Goal: Task Accomplishment & Management: Complete application form

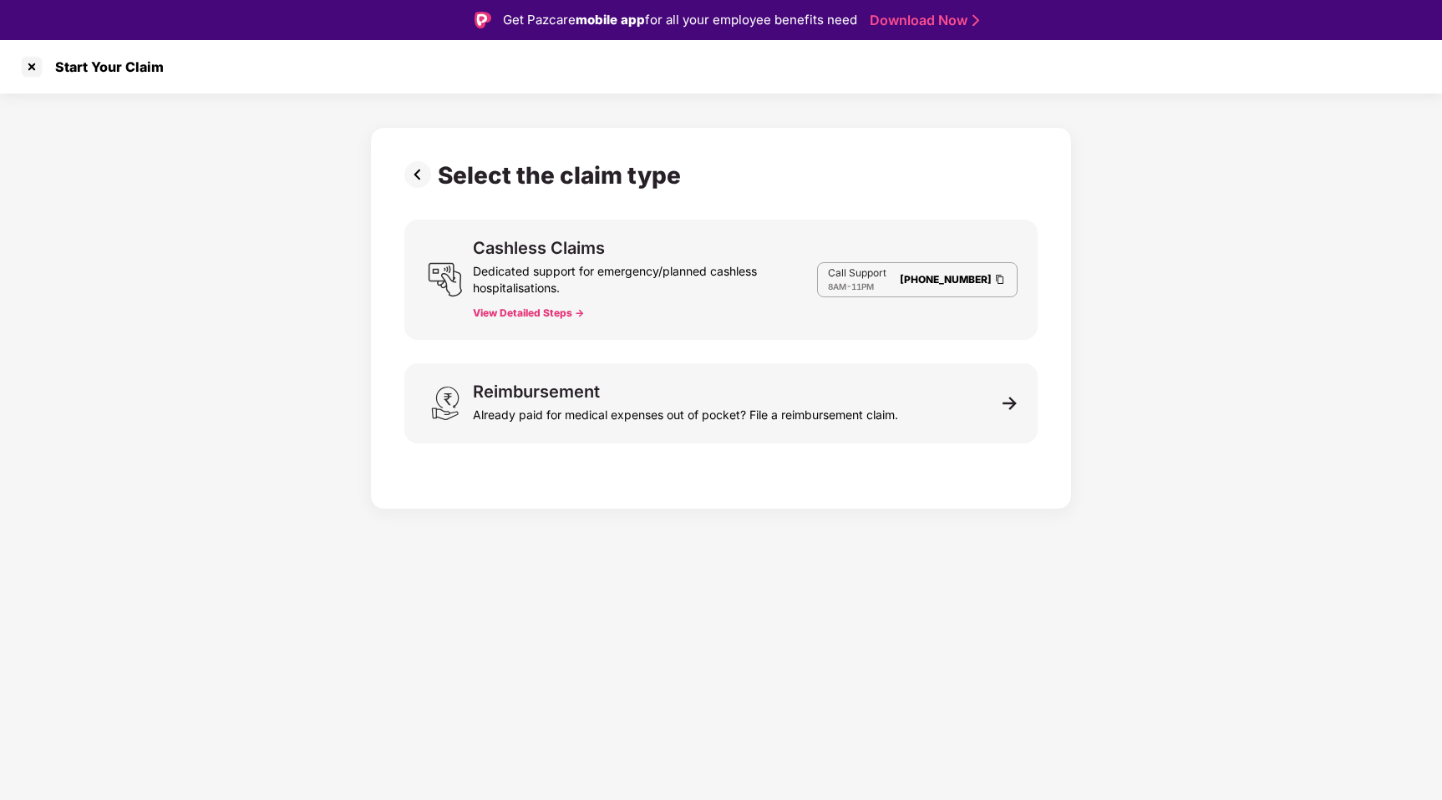
scroll to position [40, 0]
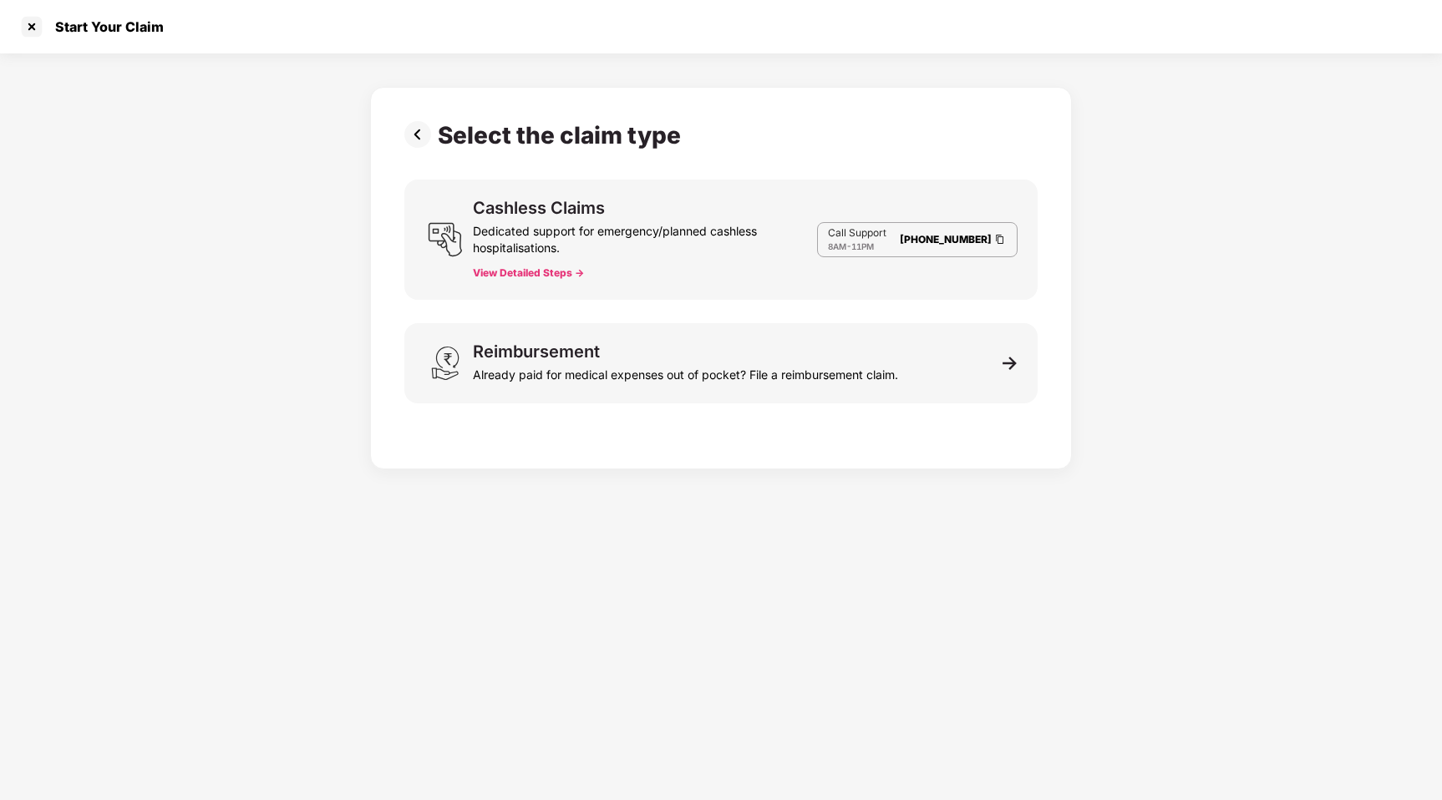
click at [517, 270] on button "View Detailed Steps ->" at bounding box center [528, 272] width 111 height 13
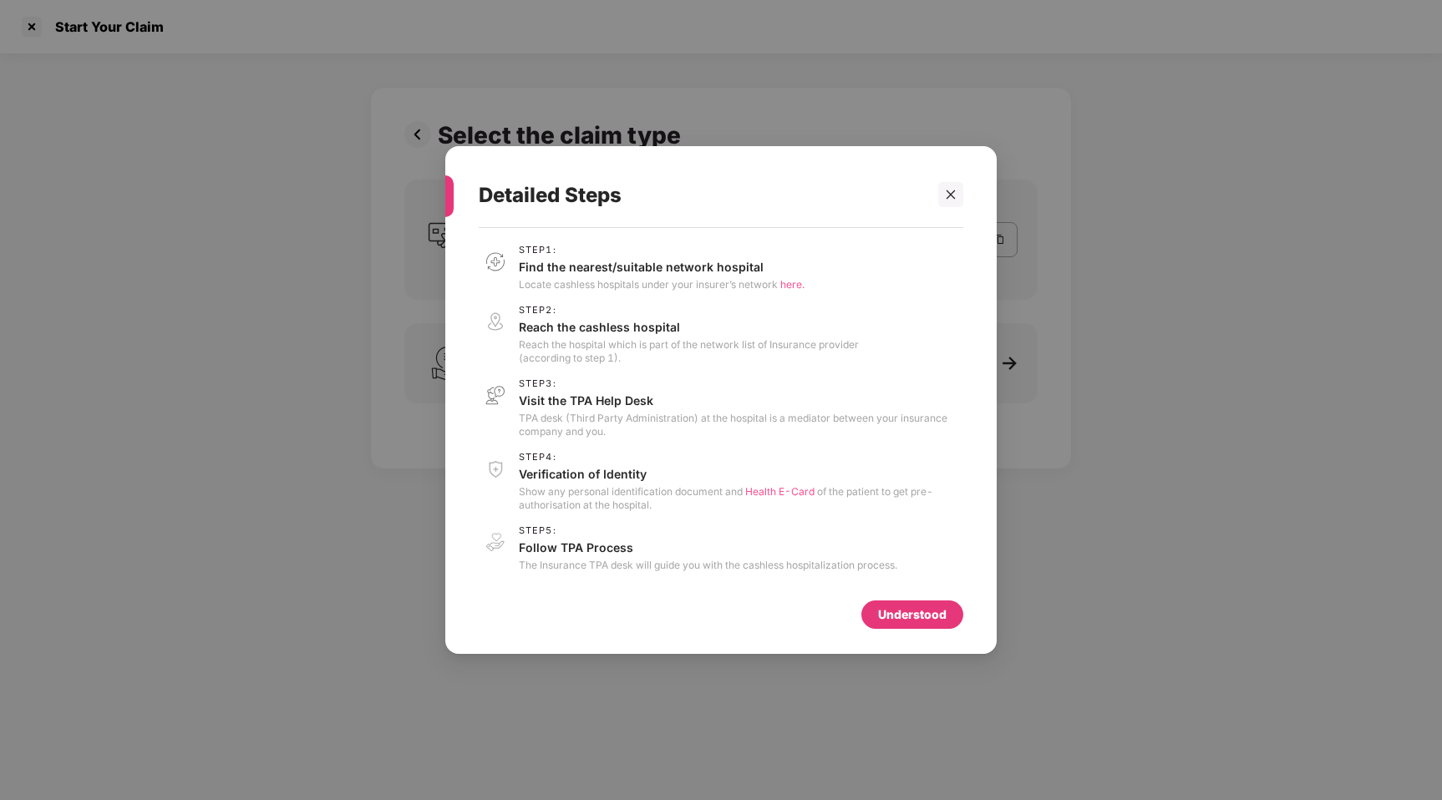
click at [596, 271] on p "Find the nearest/suitable network hospital" at bounding box center [662, 267] width 286 height 16
click at [605, 335] on div "Step 2 : Reach the cashless hospital Reach the hospital which is part of the ne…" at bounding box center [689, 335] width 340 height 60
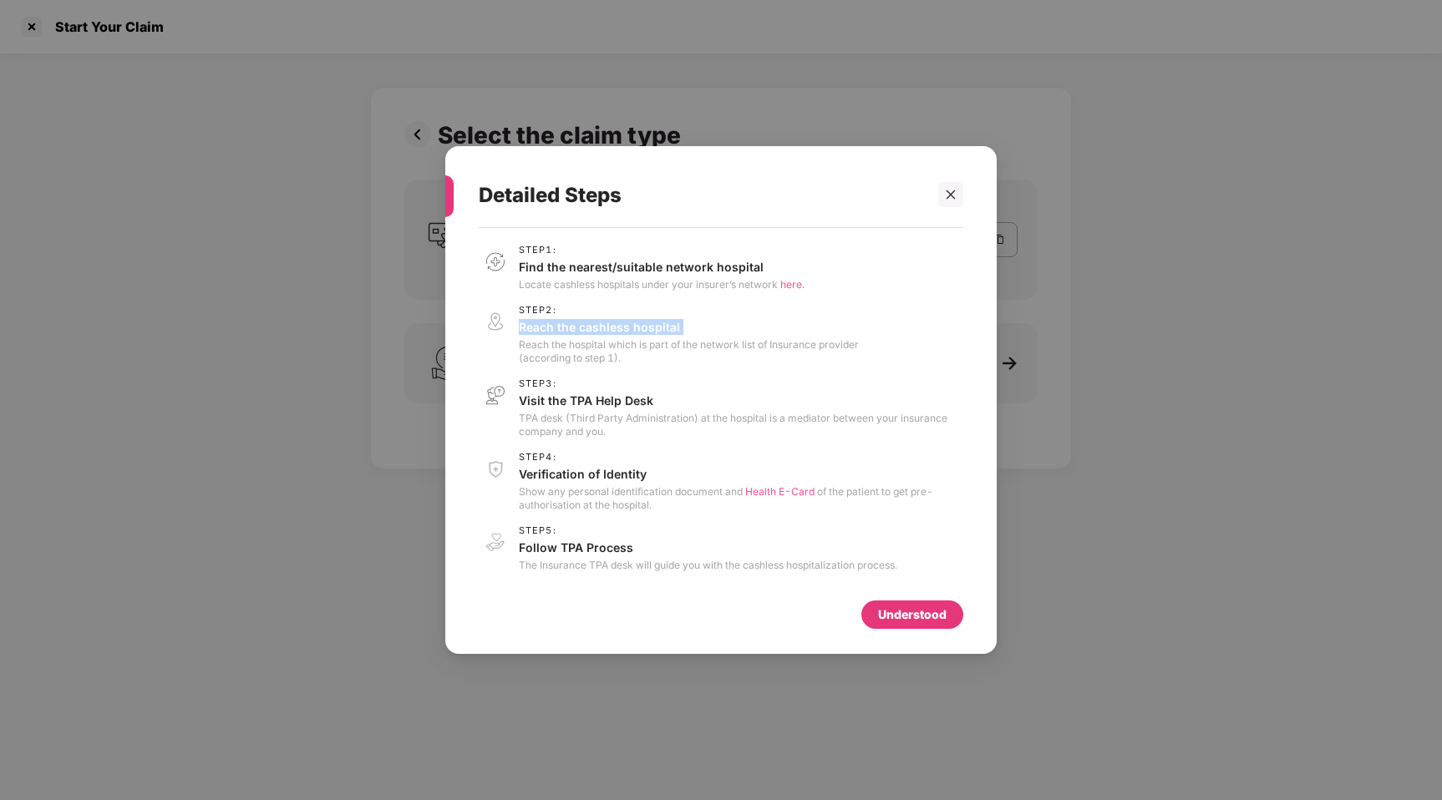
click at [605, 335] on div "Step 2 : Reach the cashless hospital Reach the hospital which is part of the ne…" at bounding box center [689, 335] width 340 height 60
click at [718, 340] on p "Reach the hospital which is part of the network list of Insurance provider (acc…" at bounding box center [689, 351] width 340 height 27
click at [622, 402] on p "Visit the TPA Help Desk" at bounding box center [741, 401] width 444 height 16
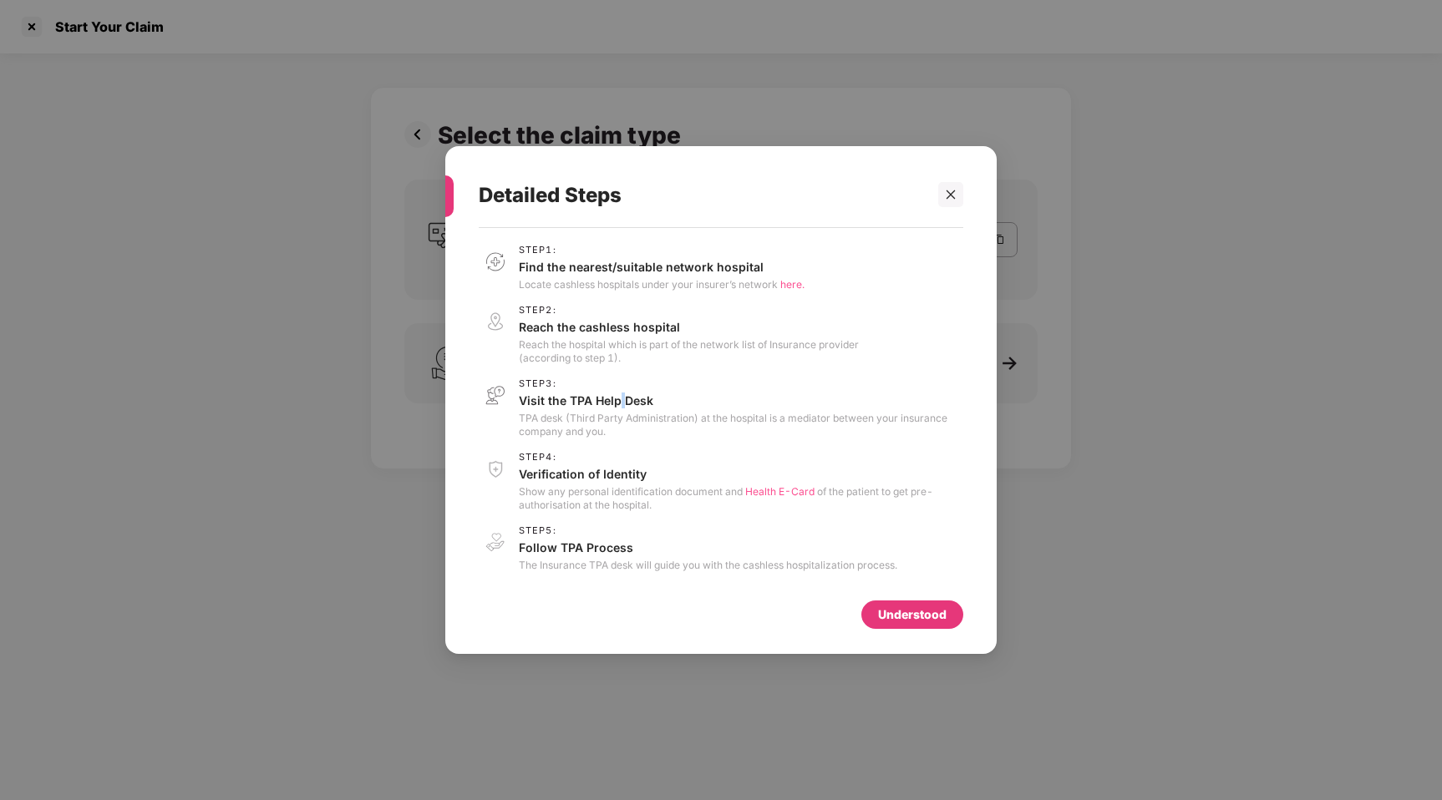
click at [622, 402] on p "Visit the TPA Help Desk" at bounding box center [741, 401] width 444 height 16
click at [759, 420] on p "TPA desk (Third Party Administration) at the hospital is a mediator between you…" at bounding box center [741, 425] width 444 height 27
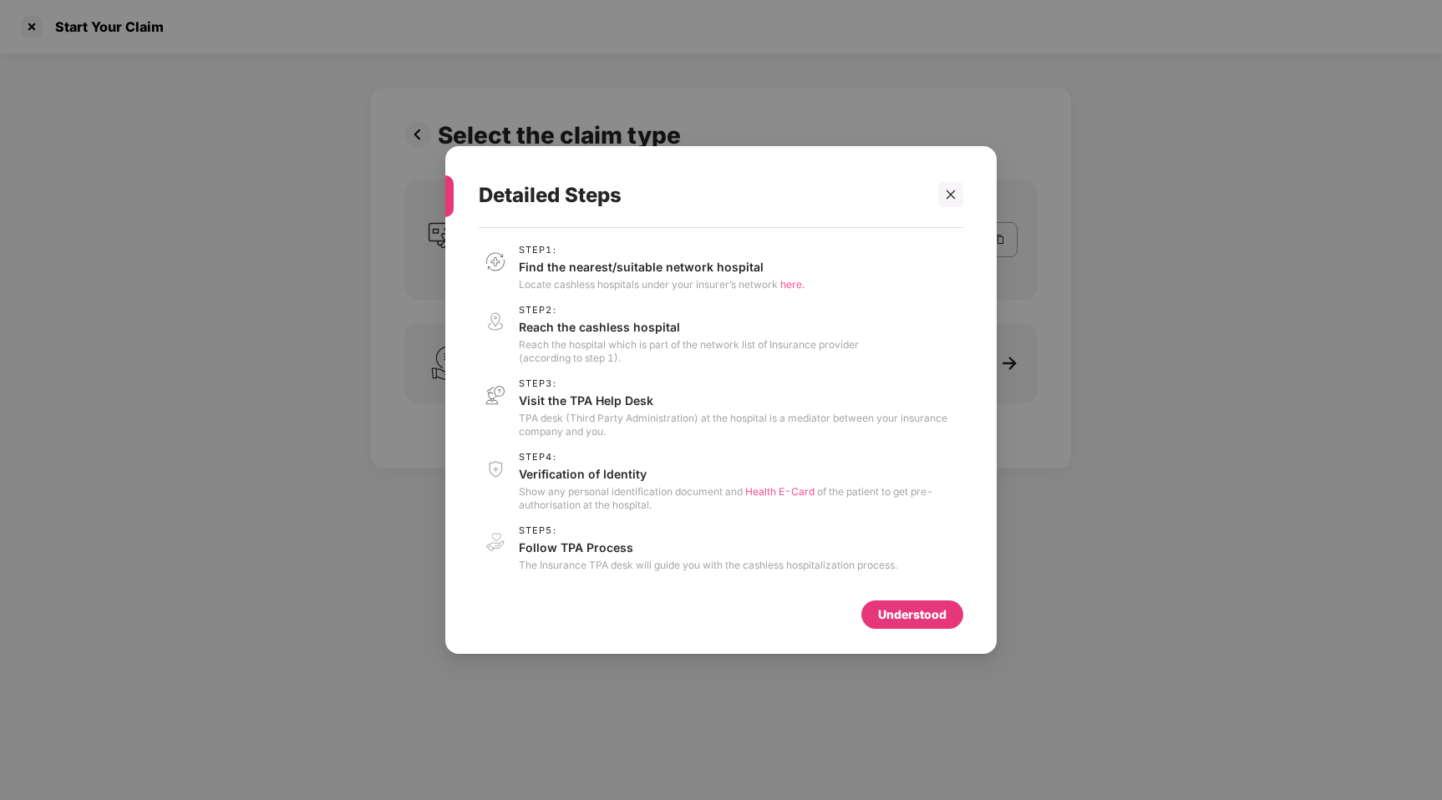
click at [741, 449] on div "Step 1 : Find the nearest/suitable network hospital Locate cashless hospitals u…" at bounding box center [721, 408] width 485 height 327
click at [617, 490] on p "Show any personal identification document and Health E-Card of the patient to g…" at bounding box center [741, 498] width 444 height 27
click at [580, 504] on p "Show any personal identification document and Health E-Card of the patient to g…" at bounding box center [741, 498] width 444 height 27
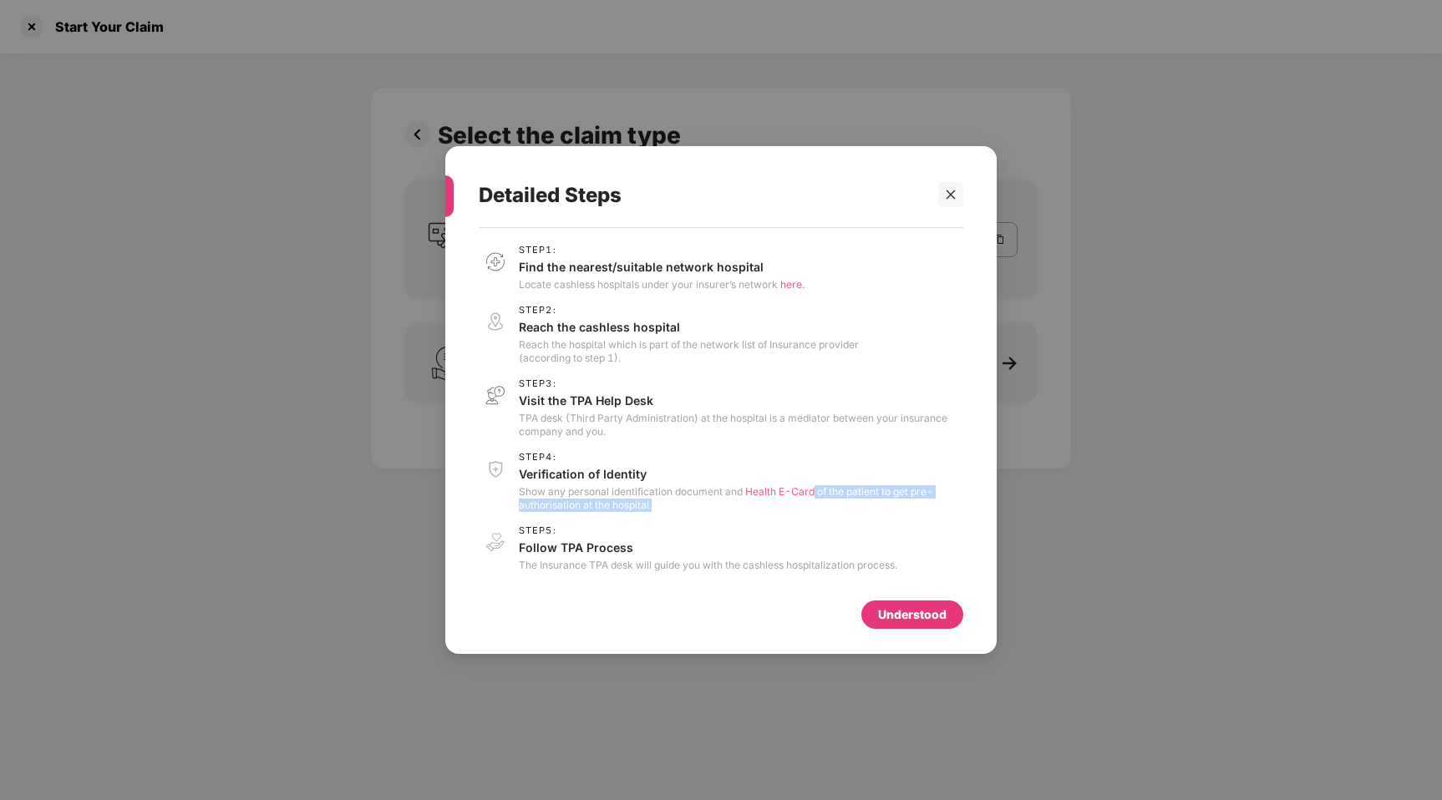
drag, startPoint x: 815, startPoint y: 490, endPoint x: 839, endPoint y: 501, distance: 26.5
click at [839, 501] on p "Show any personal identification document and Health E-Card of the patient to g…" at bounding box center [741, 498] width 444 height 27
click at [614, 541] on p "Follow TPA Process" at bounding box center [708, 548] width 378 height 16
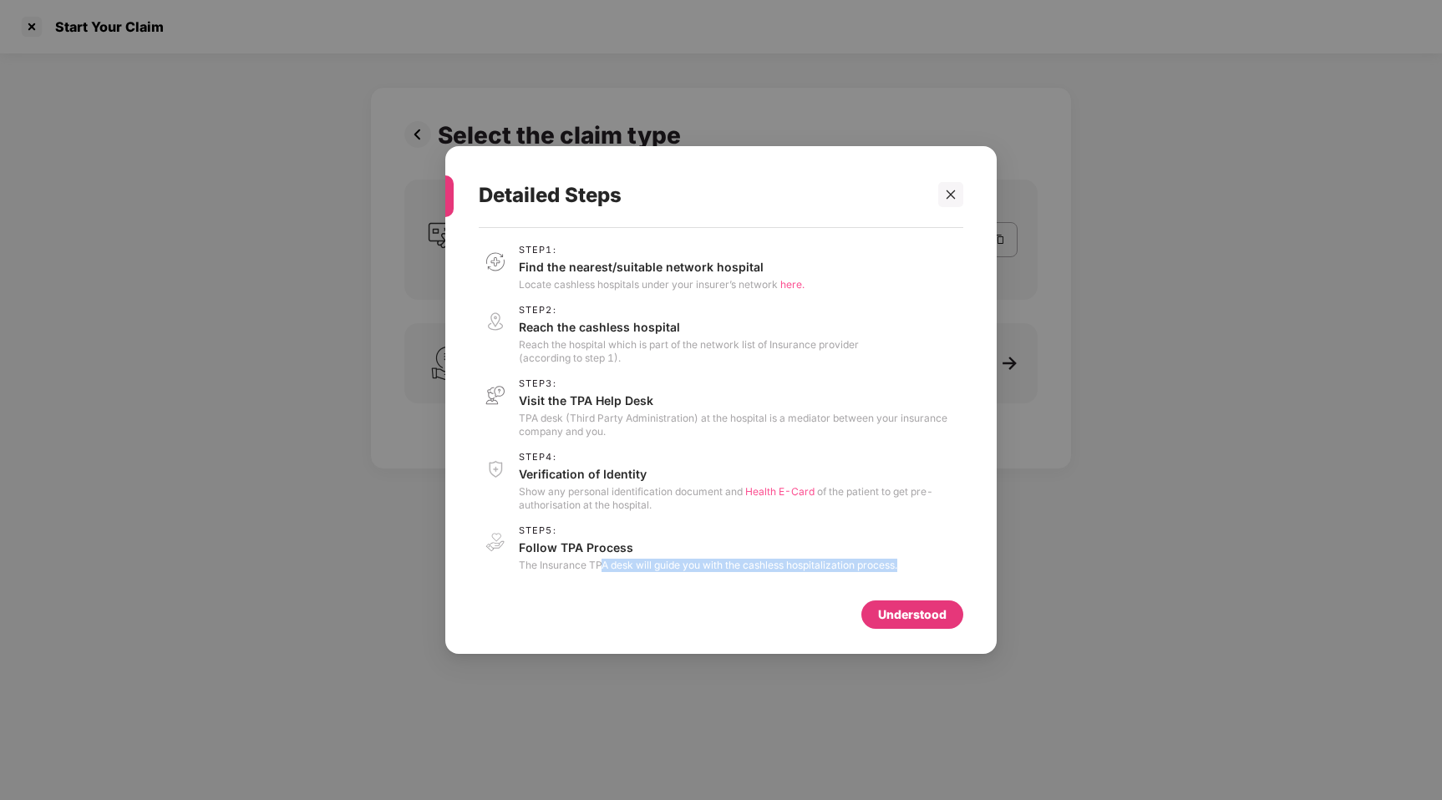
drag, startPoint x: 602, startPoint y: 568, endPoint x: 789, endPoint y: 582, distance: 186.8
click at [776, 581] on div "Step 1 : Find the nearest/suitable network hospital Locate cashless hospitals u…" at bounding box center [721, 414] width 485 height 356
click at [914, 620] on div "Understood" at bounding box center [912, 615] width 69 height 18
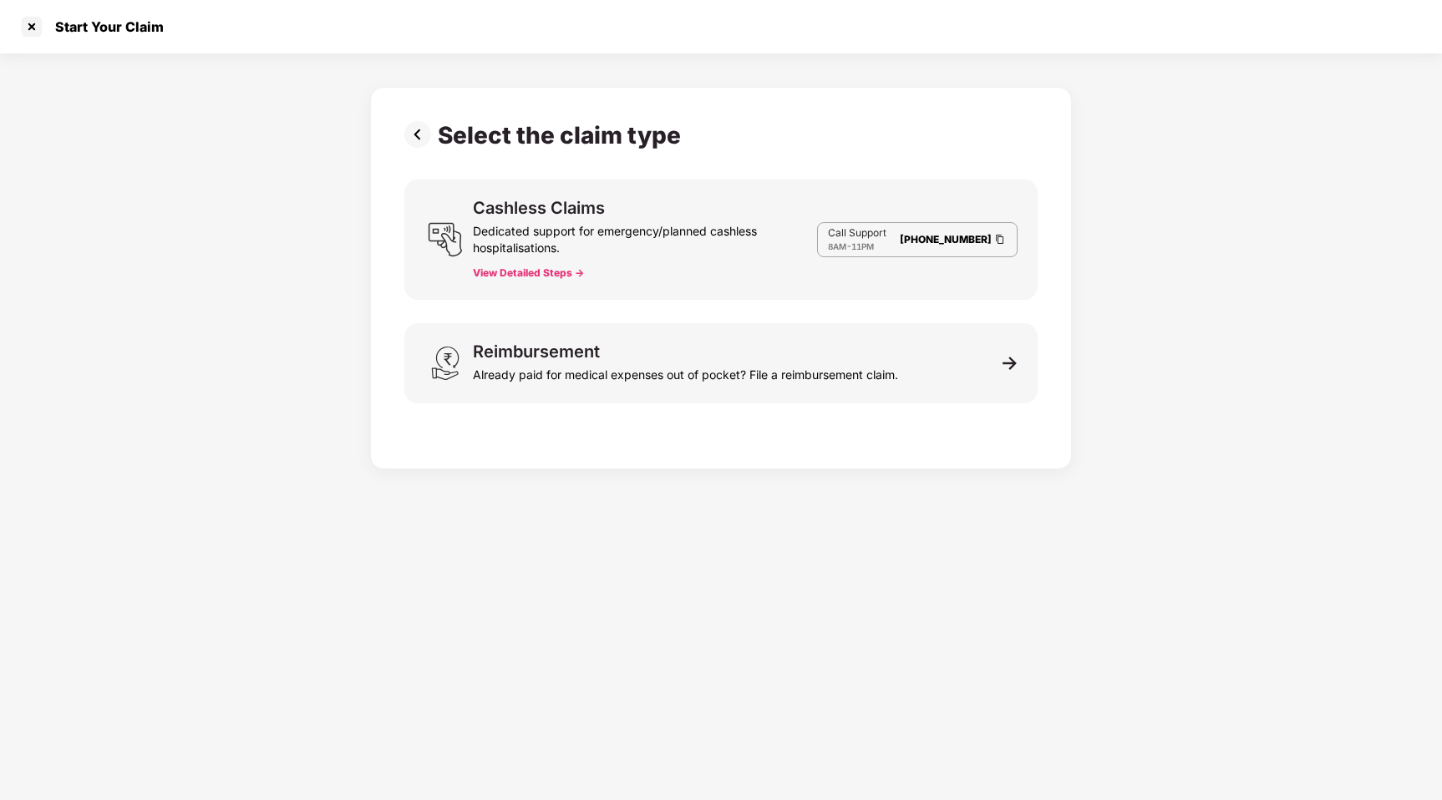
click at [683, 219] on div "Dedicated support for emergency/planned cashless hospitalisations." at bounding box center [645, 236] width 344 height 40
click at [511, 214] on div "Cashless Claims" at bounding box center [539, 208] width 132 height 17
click at [435, 235] on img at bounding box center [445, 239] width 35 height 35
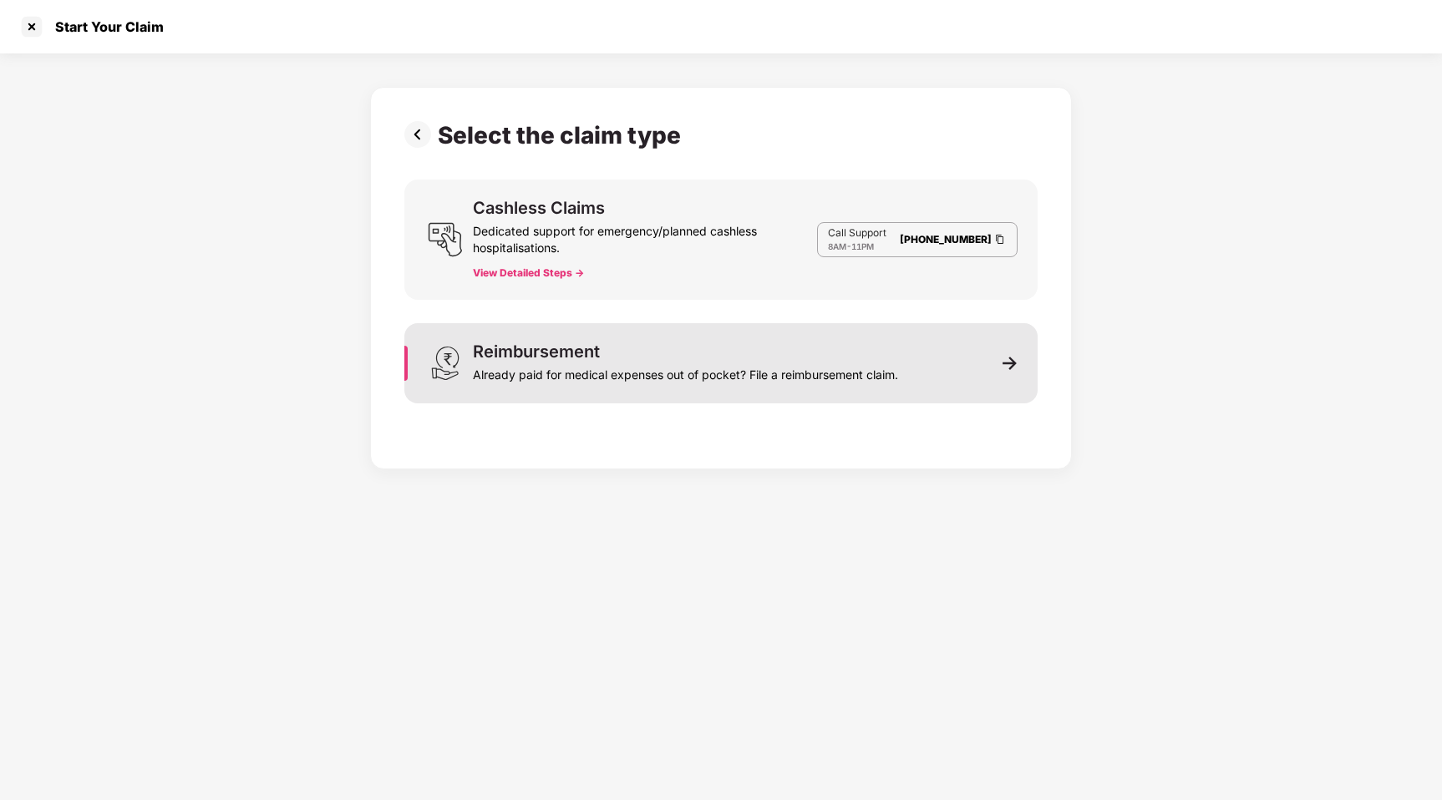
click at [637, 388] on div "Reimbursement Already paid for medical expenses out of pocket? File a reimburse…" at bounding box center [720, 363] width 633 height 80
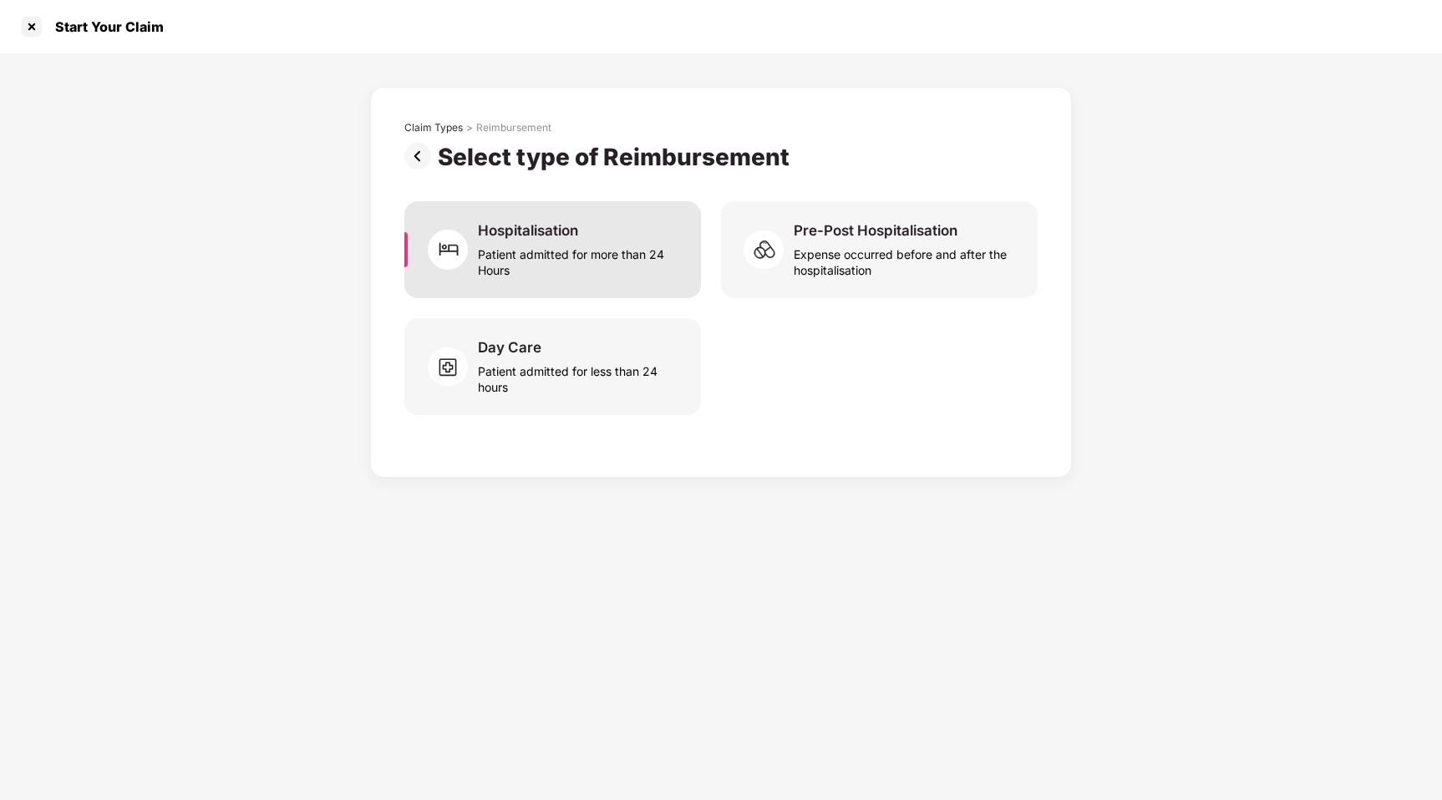
click at [657, 256] on div "Patient admitted for more than 24 Hours" at bounding box center [579, 259] width 203 height 38
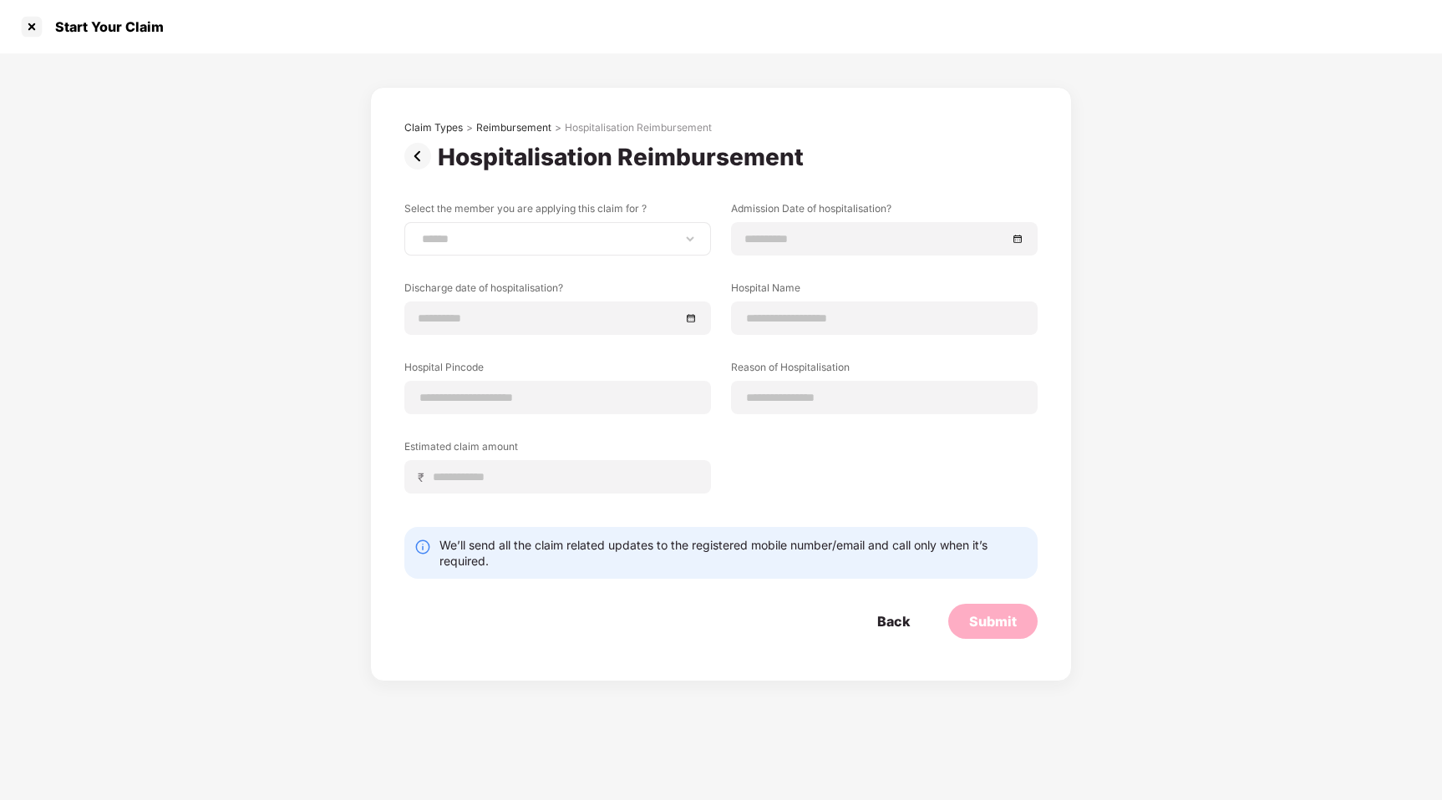
click at [647, 251] on div "**********" at bounding box center [557, 238] width 307 height 33
click at [644, 245] on select "**********" at bounding box center [558, 238] width 278 height 13
select select "**********"
click at [419, 232] on select "**********" at bounding box center [558, 238] width 278 height 13
click at [784, 226] on div at bounding box center [884, 238] width 307 height 33
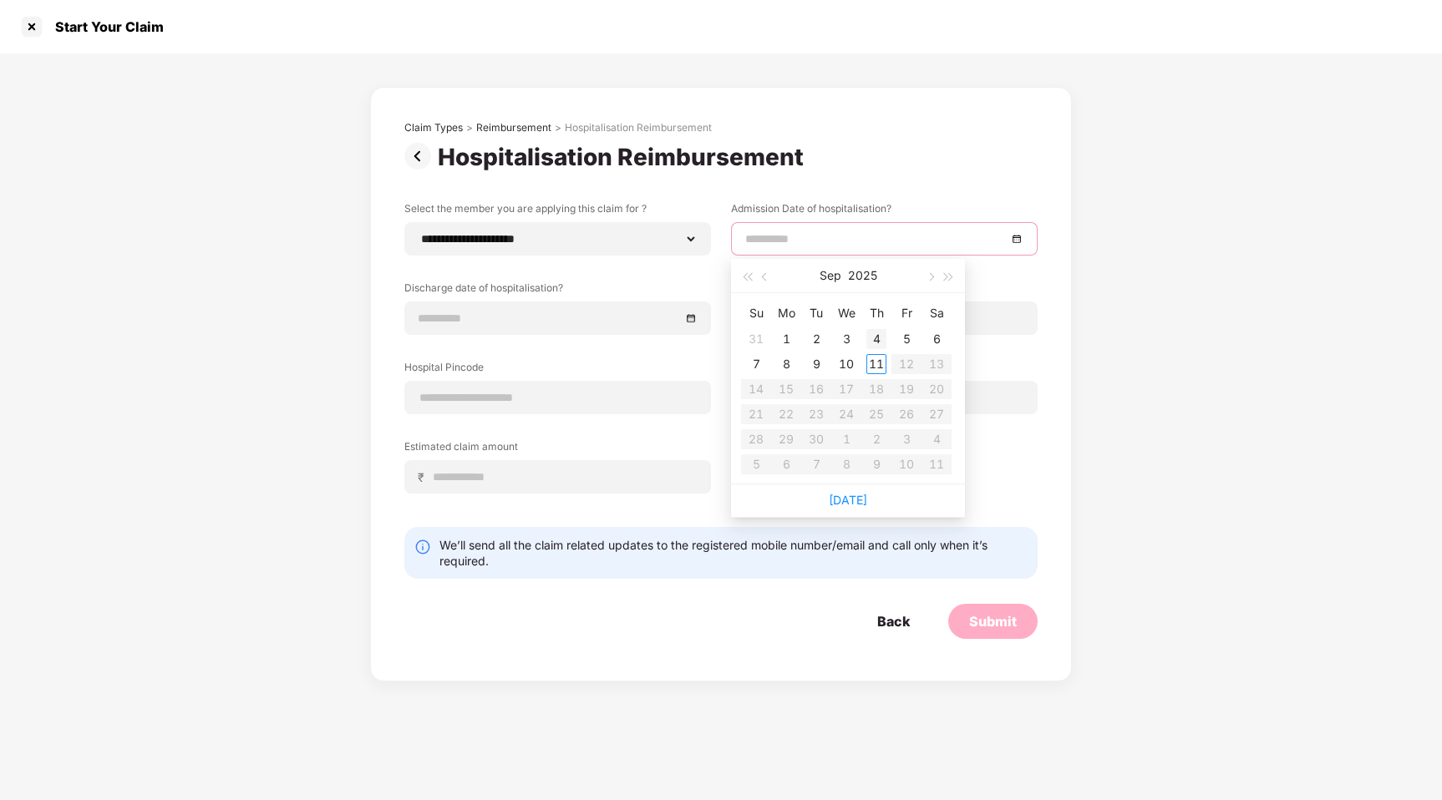
type input "**********"
click at [769, 275] on span "button" at bounding box center [766, 277] width 8 height 8
click at [591, 280] on div "**********" at bounding box center [720, 359] width 633 height 317
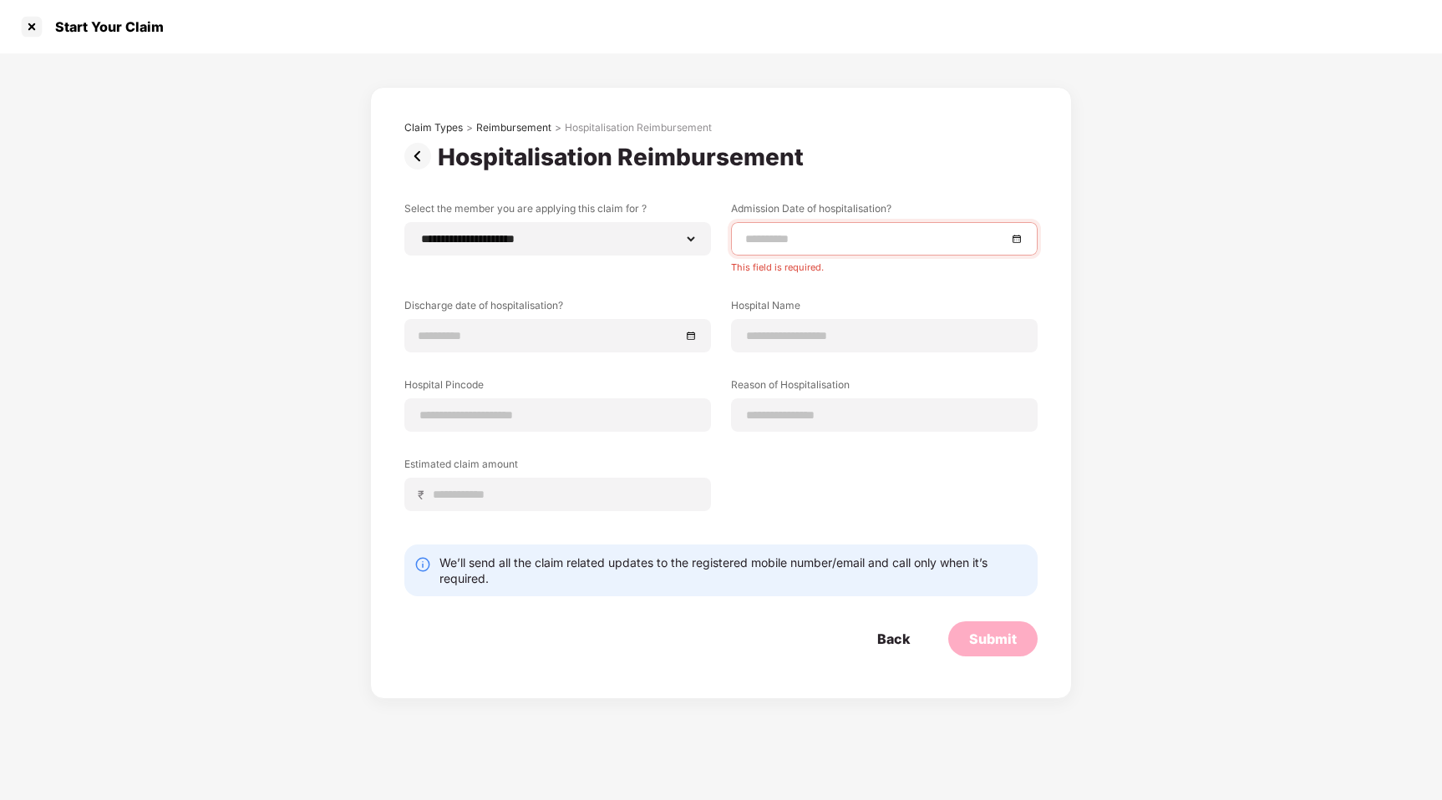
click at [701, 562] on div "We’ll send all the claim related updates to the registered mobile number/email …" at bounding box center [733, 571] width 588 height 32
click at [697, 591] on div "We’ll send all the claim related updates to the registered mobile number/email …" at bounding box center [720, 571] width 633 height 52
click at [619, 566] on div "We’ll send all the claim related updates to the registered mobile number/email …" at bounding box center [733, 571] width 588 height 32
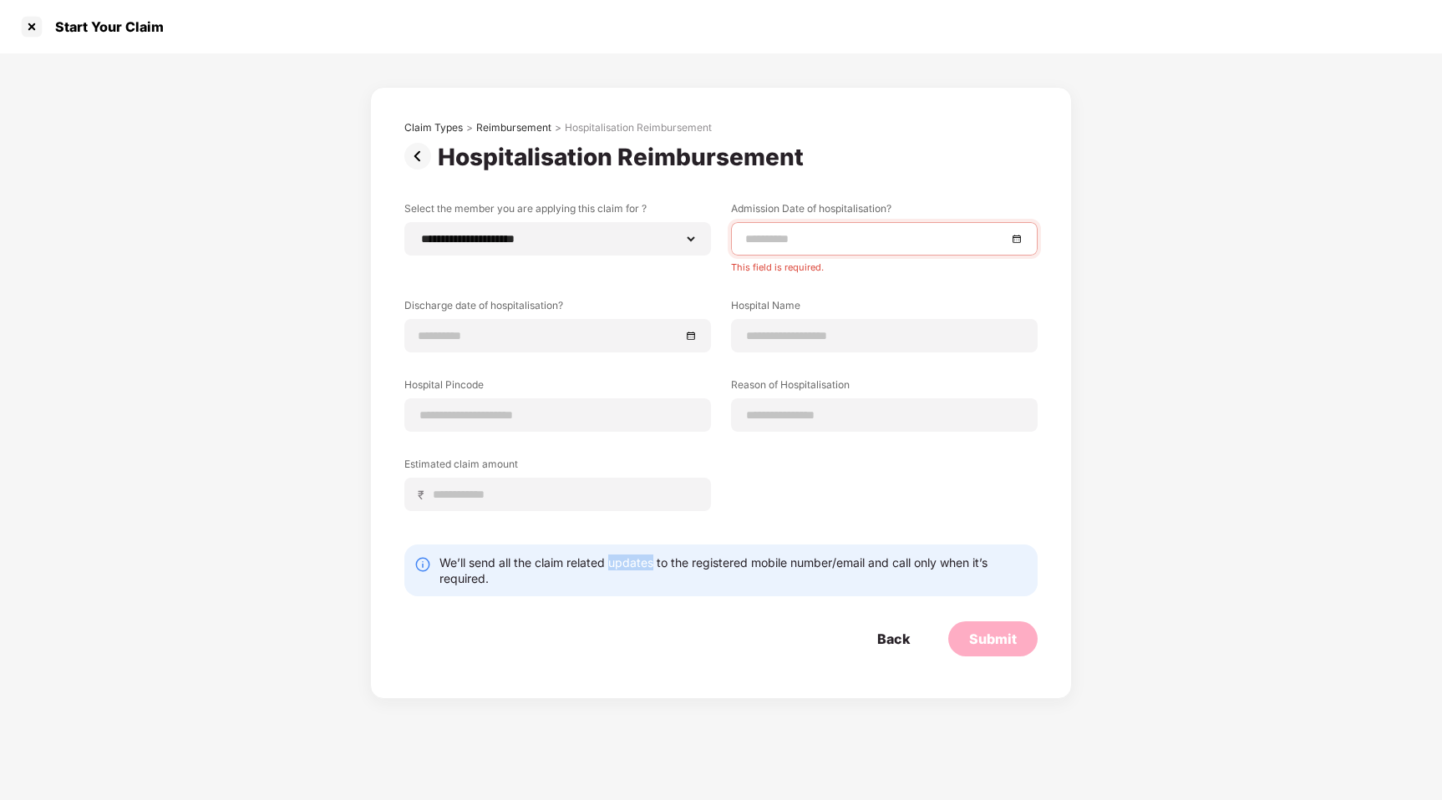
click at [619, 566] on div "We’ll send all the claim related updates to the registered mobile number/email …" at bounding box center [733, 571] width 588 height 32
click at [637, 596] on div "We’ll send all the claim related updates to the registered mobile number/email …" at bounding box center [720, 571] width 633 height 52
click at [804, 417] on input at bounding box center [884, 416] width 278 height 18
click at [806, 351] on div at bounding box center [884, 335] width 307 height 33
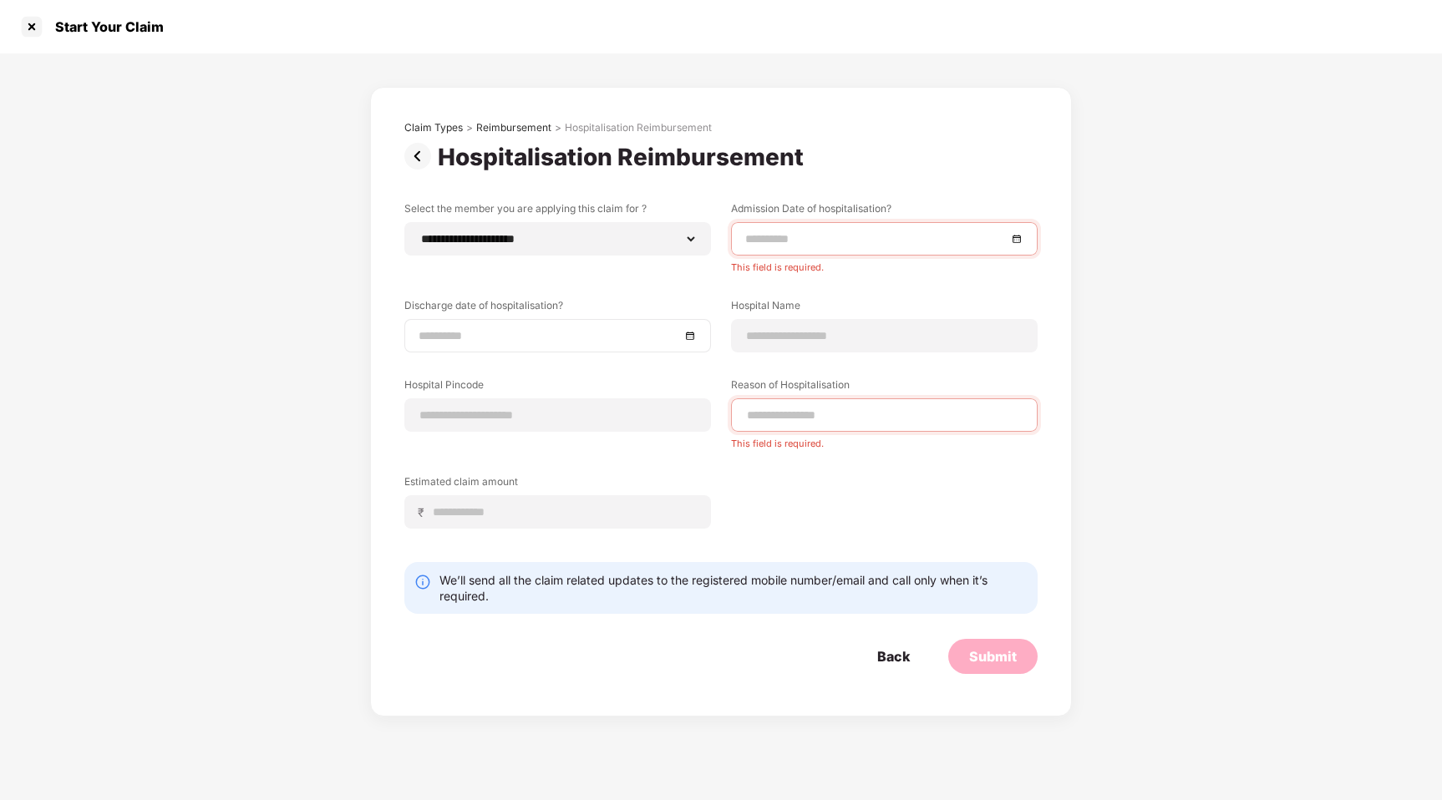
click at [586, 332] on input at bounding box center [549, 336] width 261 height 18
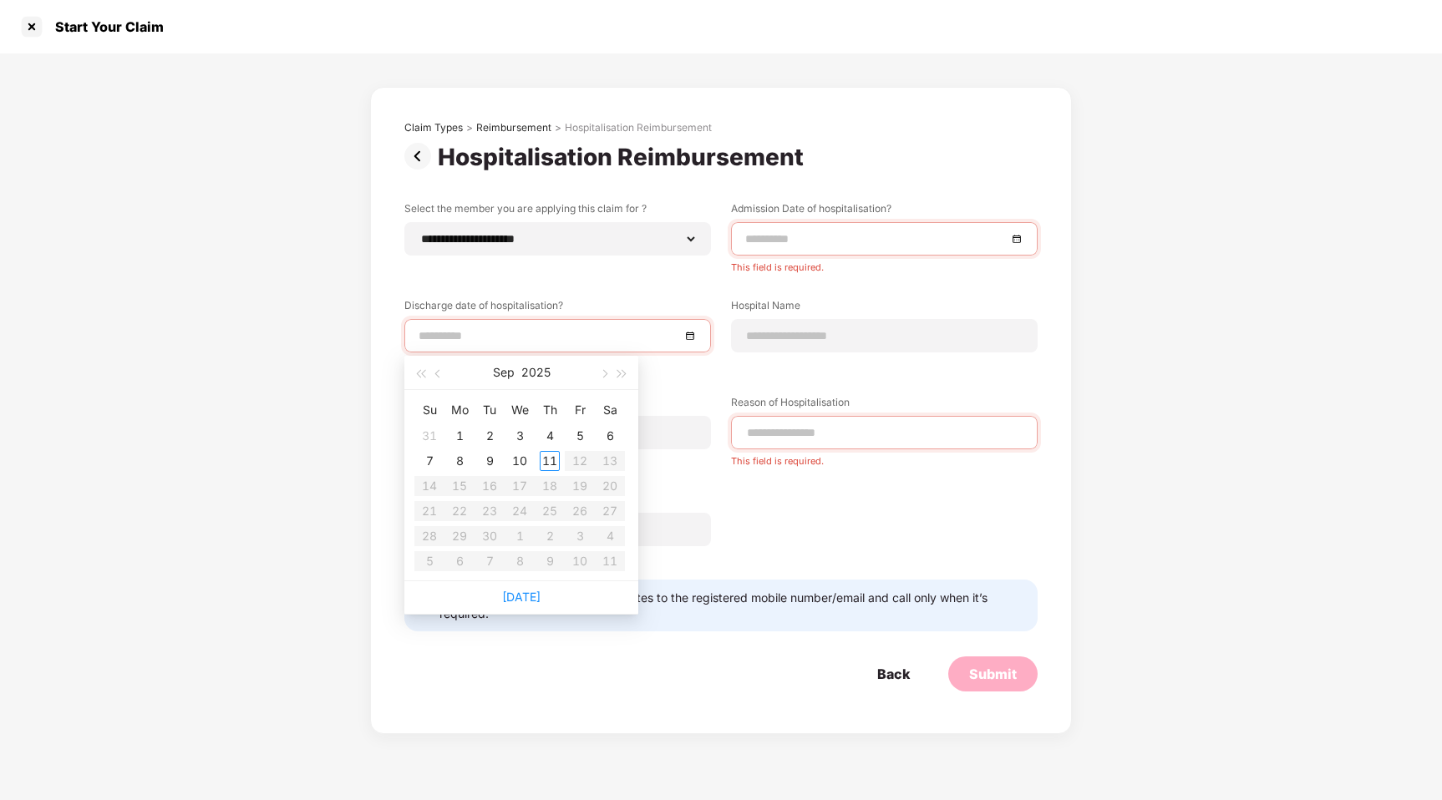
click at [374, 334] on div "**********" at bounding box center [721, 410] width 702 height 647
